Goal: Entertainment & Leisure: Consume media (video, audio)

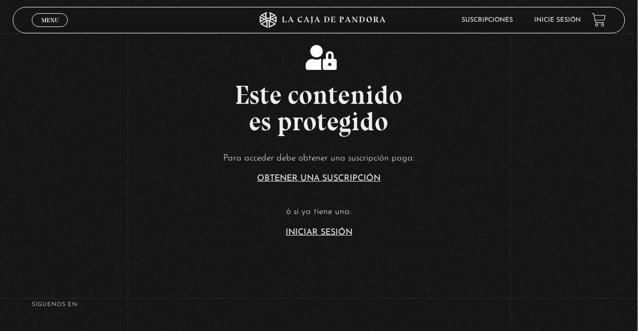
click at [41, 21] on span "Menu" at bounding box center [49, 20] width 17 height 6
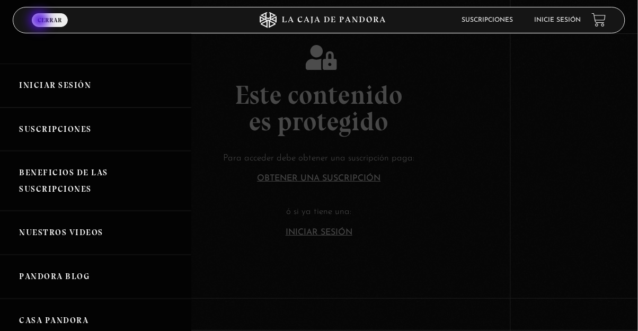
click at [49, 94] on link "Iniciar Sesión" at bounding box center [95, 86] width 191 height 44
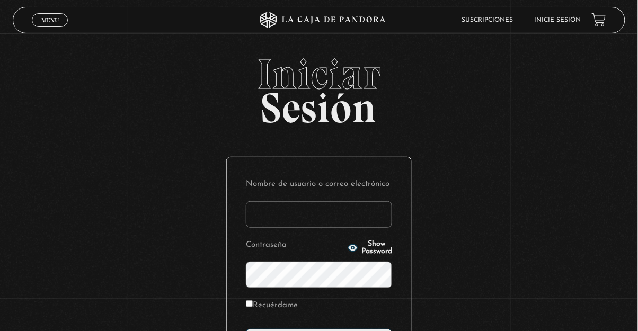
click at [267, 225] on input "Nombre de usuario o correo electrónico" at bounding box center [319, 214] width 146 height 27
type input "nicolezamora61@gmail.com"
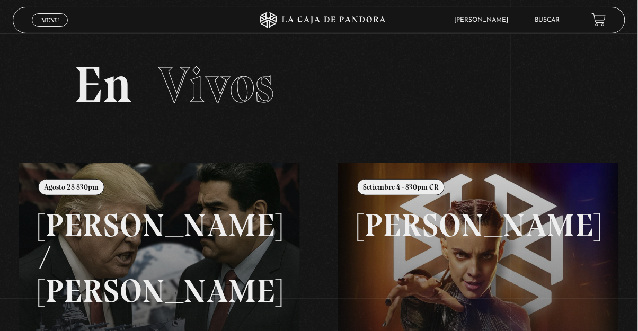
click at [65, 25] on link "Menu Cerrar" at bounding box center [50, 20] width 36 height 14
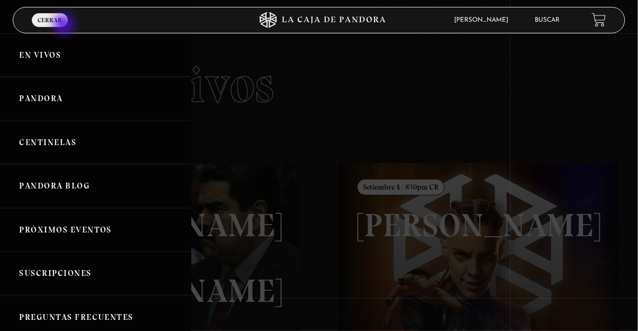
click at [15, 111] on link "Pandora" at bounding box center [95, 99] width 191 height 44
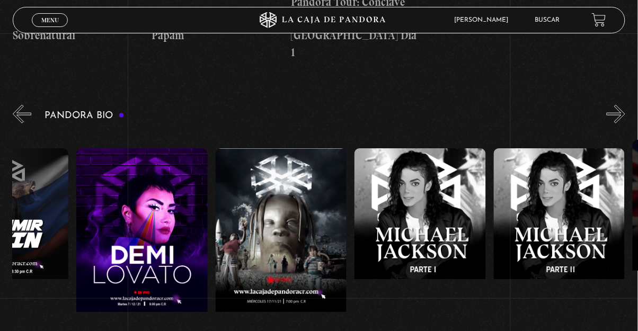
scroll to position [0, 1884]
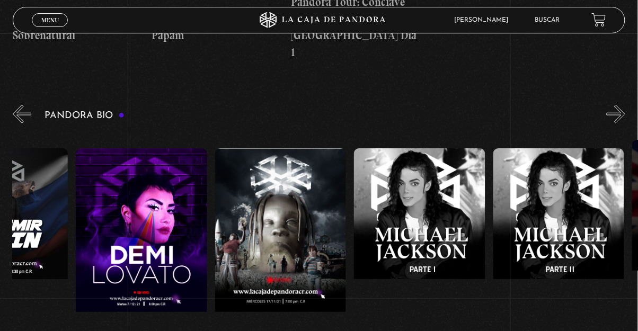
click at [105, 192] on figure at bounding box center [141, 243] width 131 height 191
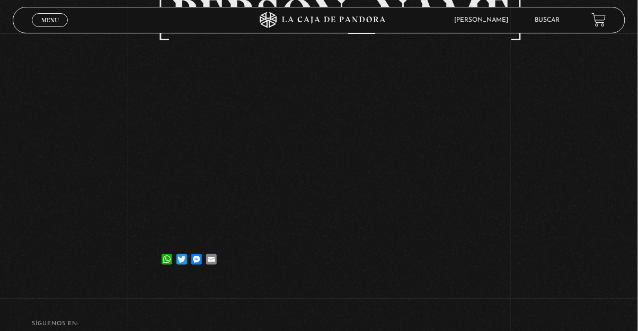
scroll to position [96, 0]
click at [36, 17] on link "Menu Cerrar" at bounding box center [50, 20] width 36 height 14
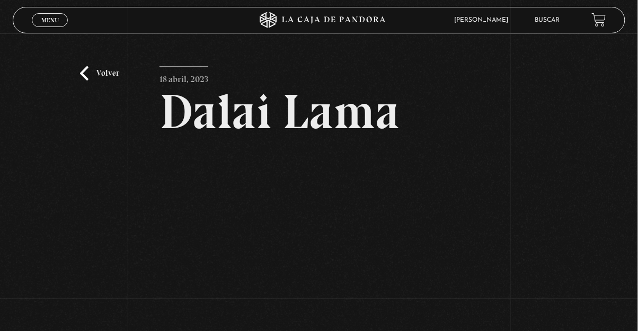
click at [81, 81] on link "Volver" at bounding box center [99, 73] width 39 height 14
click at [89, 78] on link "Volver" at bounding box center [99, 73] width 39 height 14
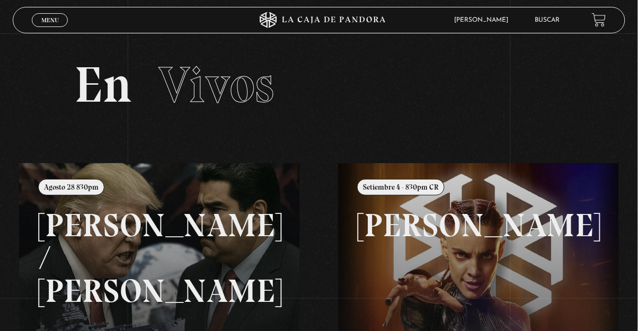
click at [45, 33] on div "Menu Cerrar" at bounding box center [127, 19] width 191 height 25
click at [47, 19] on span "Menu" at bounding box center [49, 20] width 17 height 6
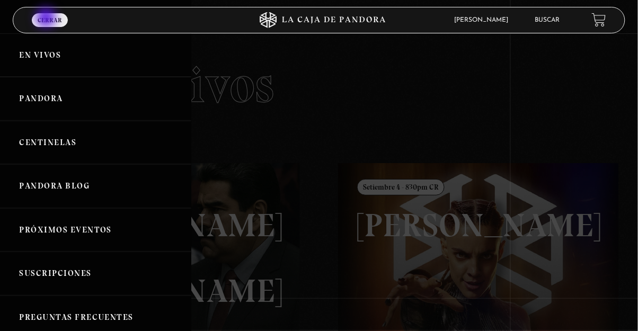
click at [34, 146] on link "Centinelas" at bounding box center [95, 143] width 191 height 44
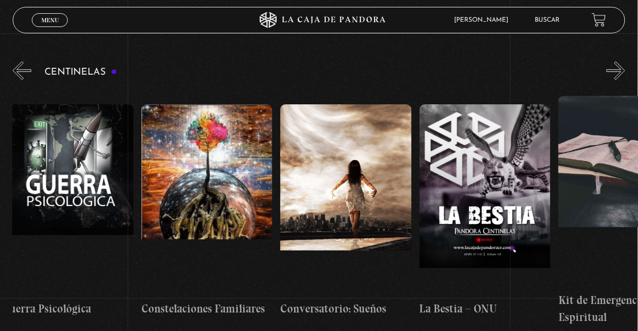
scroll to position [0, 10026]
click at [154, 217] on figure at bounding box center [207, 199] width 131 height 191
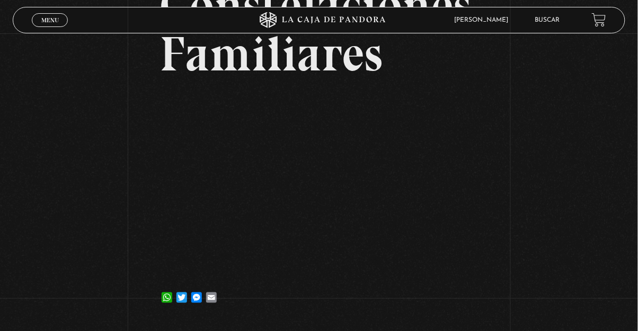
scroll to position [107, 0]
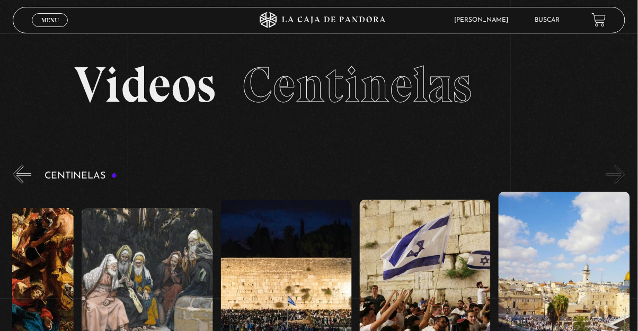
scroll to position [0, 15511]
click at [47, 15] on link "Menu Cerrar" at bounding box center [50, 20] width 36 height 14
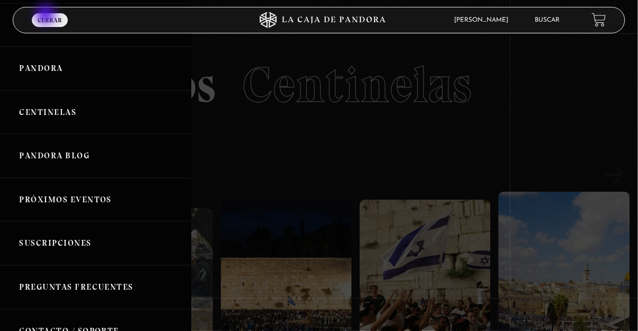
scroll to position [33, 0]
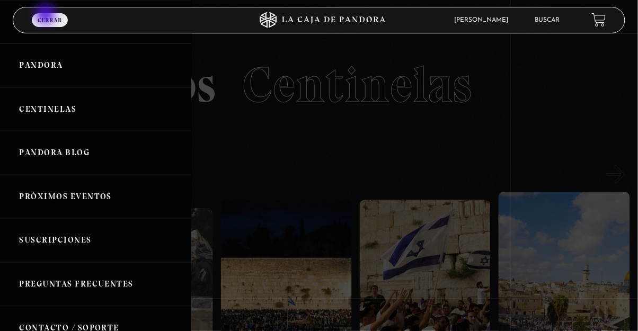
click at [23, 123] on link "Centinelas" at bounding box center [95, 109] width 191 height 44
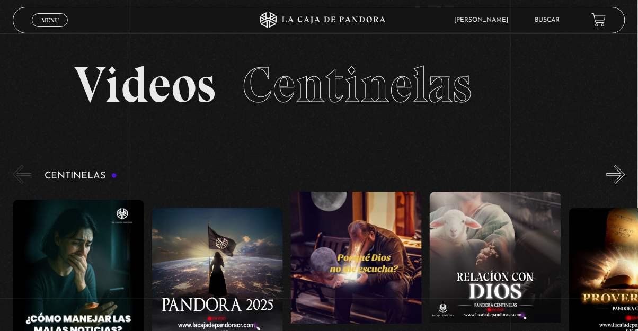
click at [48, 21] on span "Menu" at bounding box center [49, 20] width 17 height 6
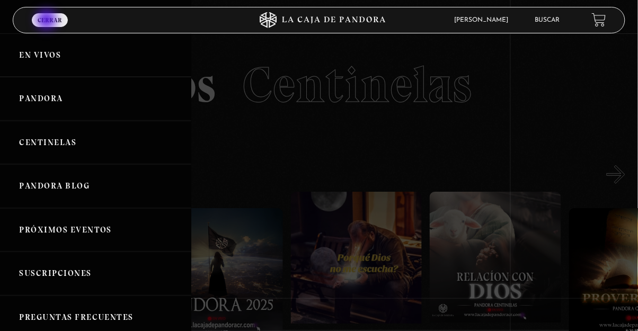
click at [19, 107] on link "Pandora" at bounding box center [95, 99] width 191 height 44
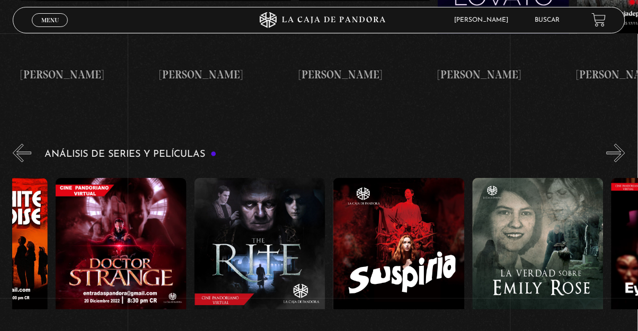
click at [95, 213] on figure at bounding box center [121, 273] width 131 height 191
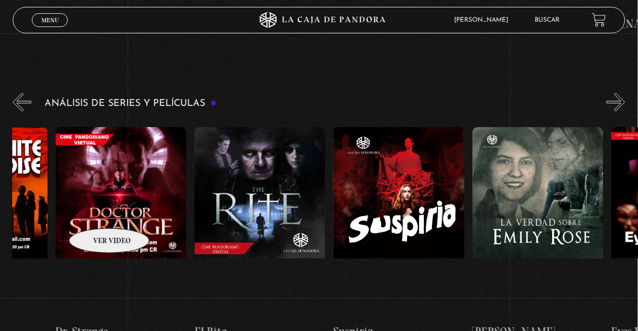
scroll to position [0, 2504]
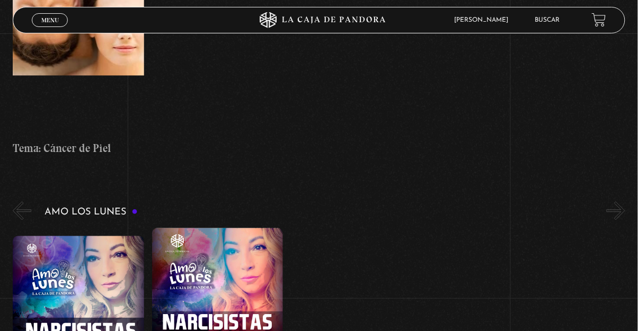
scroll to position [4036, 0]
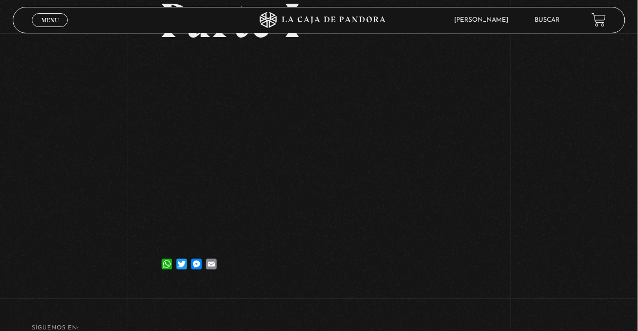
scroll to position [144, 0]
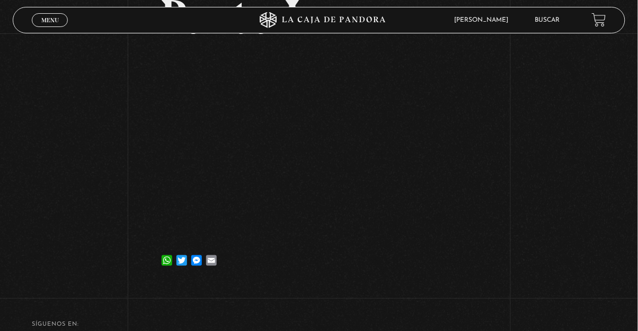
click at [239, 246] on article "21 abril, 2025 Narcisistas – Parte I WhatsApp Twitter Messenger Email" at bounding box center [319, 99] width 319 height 352
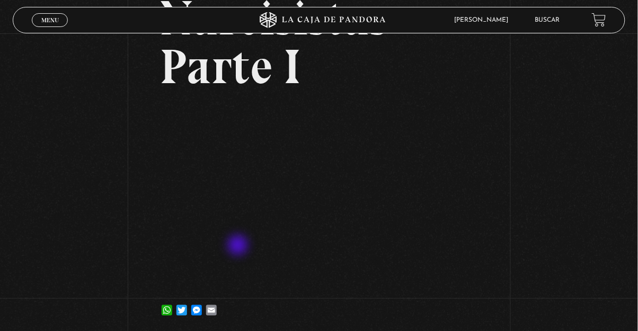
scroll to position [85, 0]
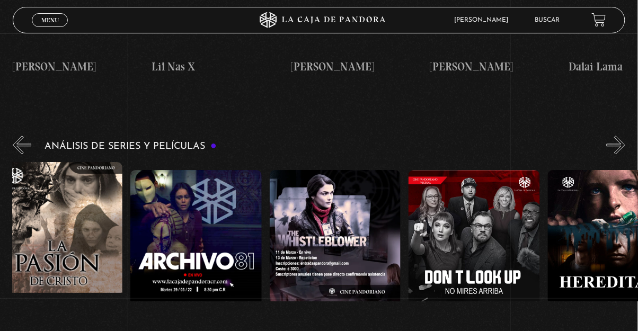
scroll to position [0, 1823]
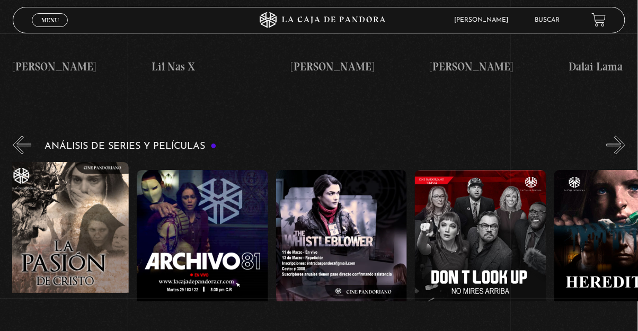
click at [59, 162] on figure at bounding box center [63, 257] width 131 height 191
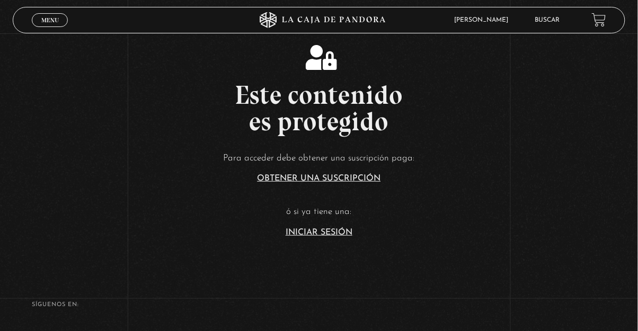
click at [32, 17] on div "Menu Cerrar" at bounding box center [127, 19] width 191 height 25
click at [52, 21] on span "Menu" at bounding box center [49, 20] width 17 height 6
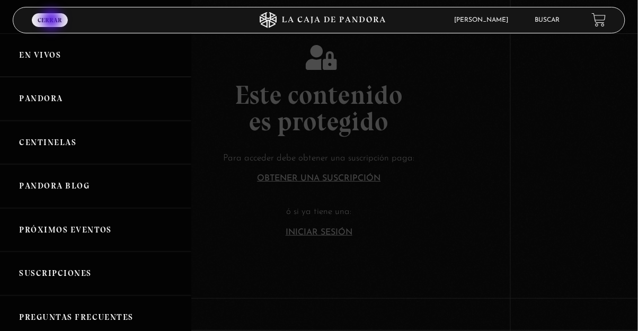
click at [23, 113] on link "Pandora" at bounding box center [95, 99] width 191 height 44
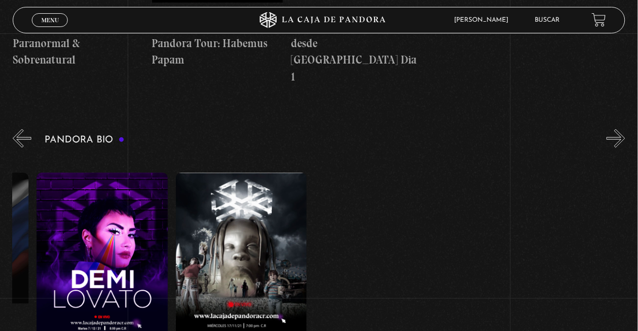
scroll to position [0, 1924]
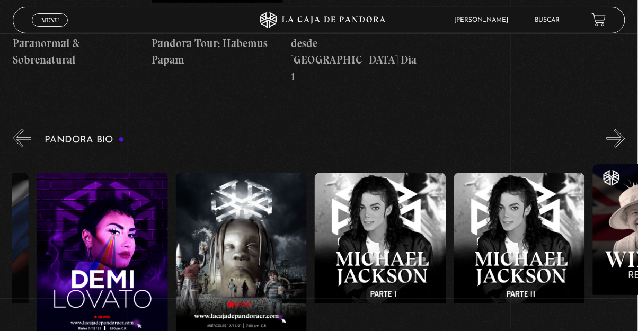
click at [77, 207] on figure at bounding box center [102, 268] width 131 height 191
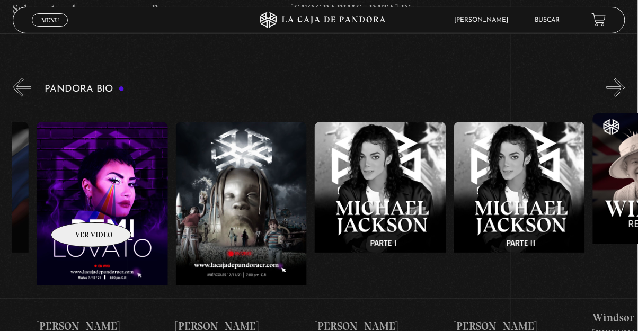
scroll to position [0, 1947]
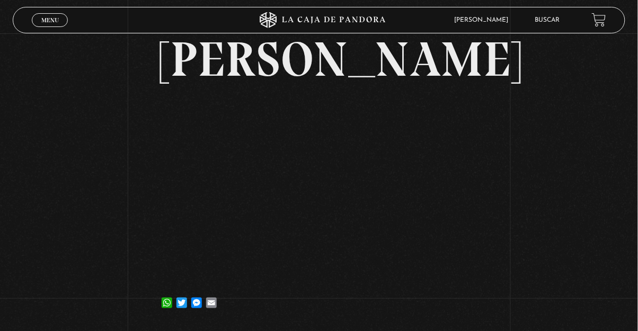
scroll to position [60, 0]
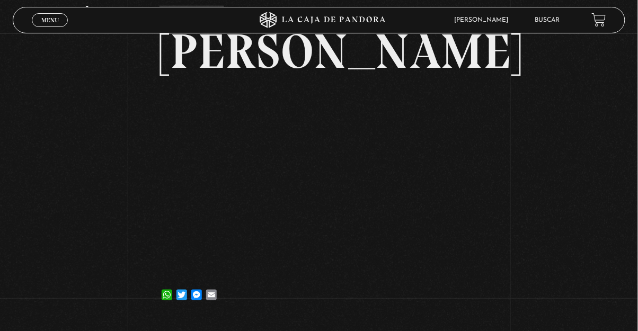
click at [158, 213] on div "Volver 9 diciembre, 2021 [PERSON_NAME] WhatsApp Twitter Messenger Email" at bounding box center [319, 146] width 638 height 347
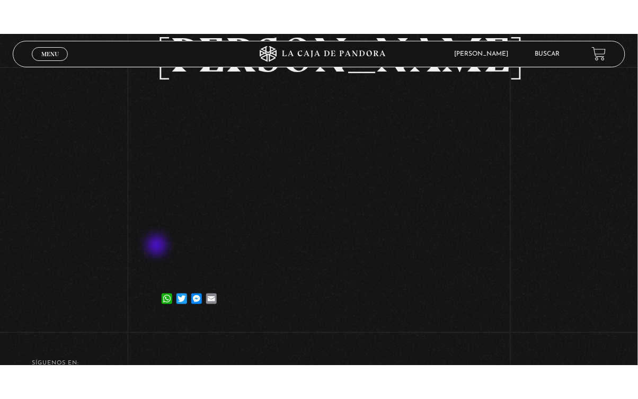
scroll to position [90, 0]
